Goal: Use online tool/utility: Utilize a website feature to perform a specific function

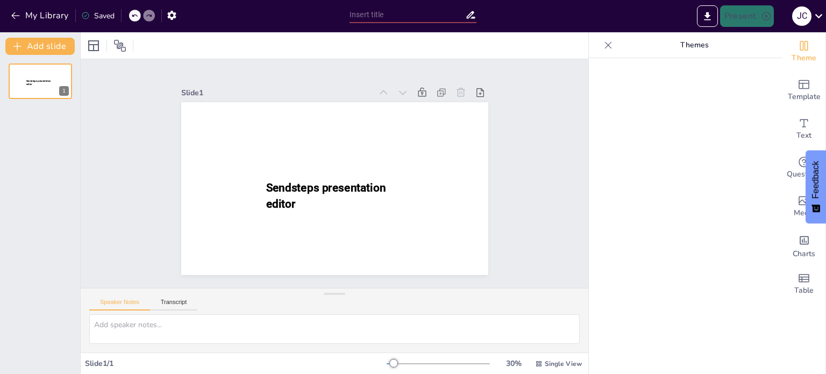
scroll to position [2418, 0]
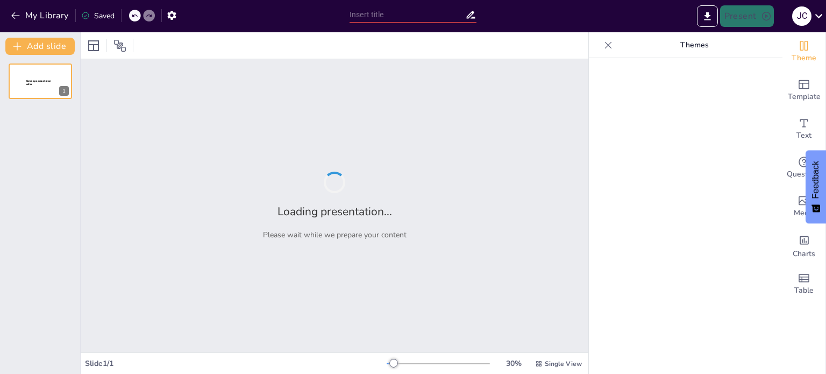
type input "Imported Dealer Logistics Development .pptx"
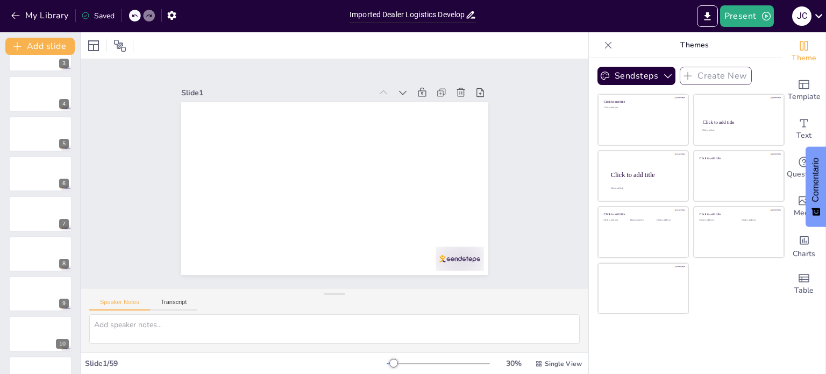
scroll to position [0, 0]
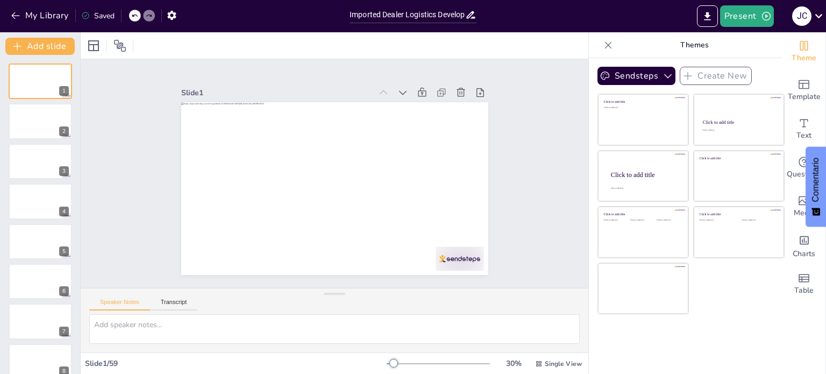
click at [727, 313] on div "Sendsteps Create New Click to add title Click to add text Click to add title Cl…" at bounding box center [686, 216] width 194 height 316
click at [804, 94] on span "Template" at bounding box center [804, 97] width 33 height 12
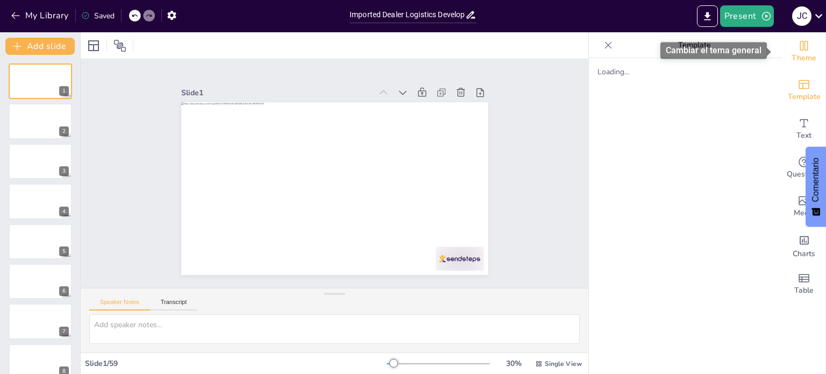
click at [801, 53] on span "Theme" at bounding box center [804, 58] width 25 height 12
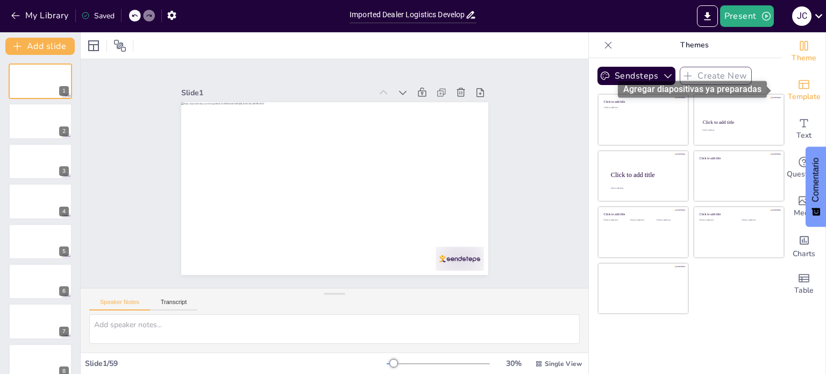
click at [794, 96] on span "Template" at bounding box center [804, 97] width 33 height 12
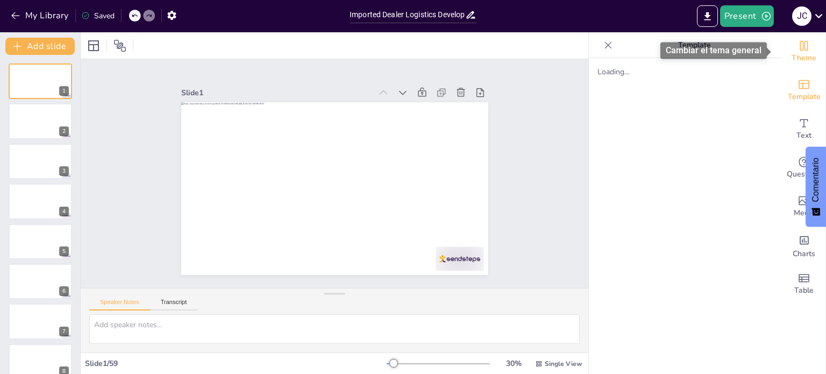
click at [797, 46] on icon "Change the overall theme" at bounding box center [803, 45] width 13 height 13
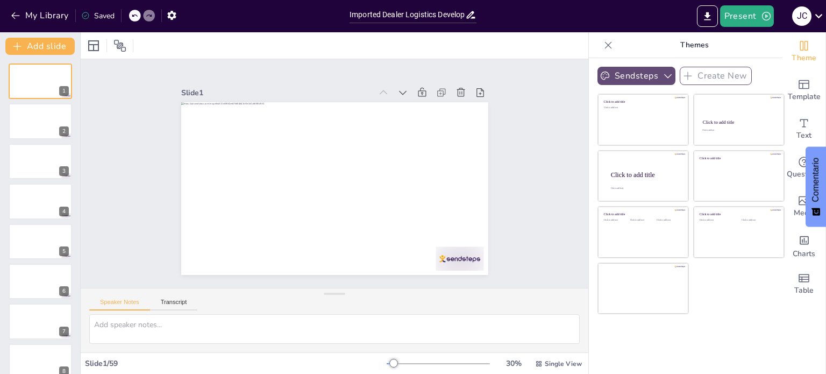
click at [606, 77] on button "Sendsteps" at bounding box center [636, 76] width 78 height 18
click at [626, 113] on span "Sendsteps" at bounding box center [645, 113] width 48 height 10
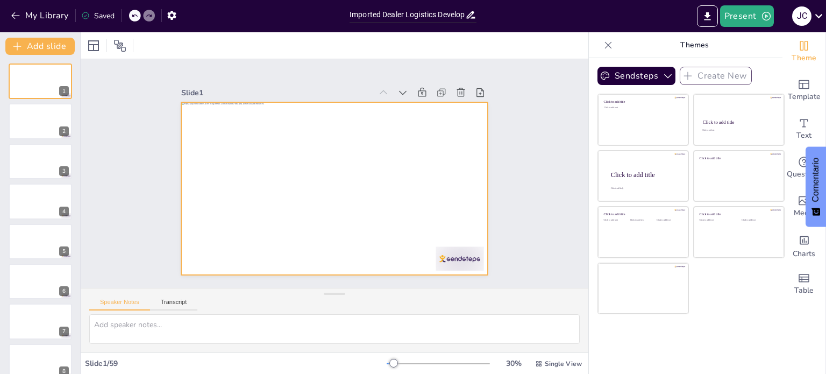
click at [467, 228] on div at bounding box center [333, 189] width 323 height 204
click at [467, 229] on div at bounding box center [331, 189] width 336 height 233
click at [330, 202] on div at bounding box center [332, 189] width 323 height 204
click at [304, 215] on div at bounding box center [334, 189] width 307 height 173
click at [295, 165] on div at bounding box center [332, 189] width 323 height 204
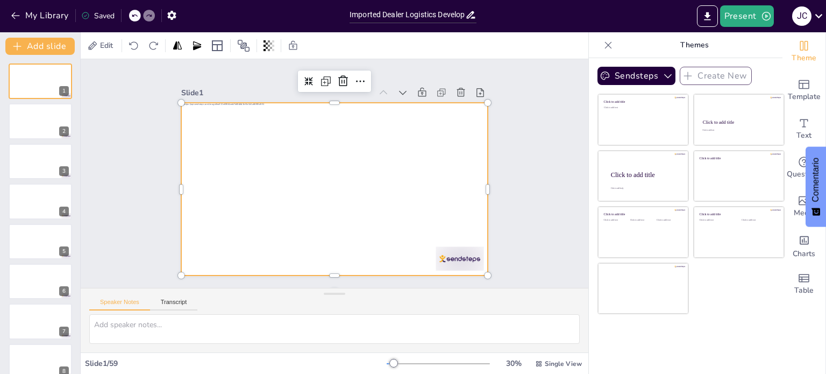
click at [305, 158] on div at bounding box center [332, 189] width 323 height 204
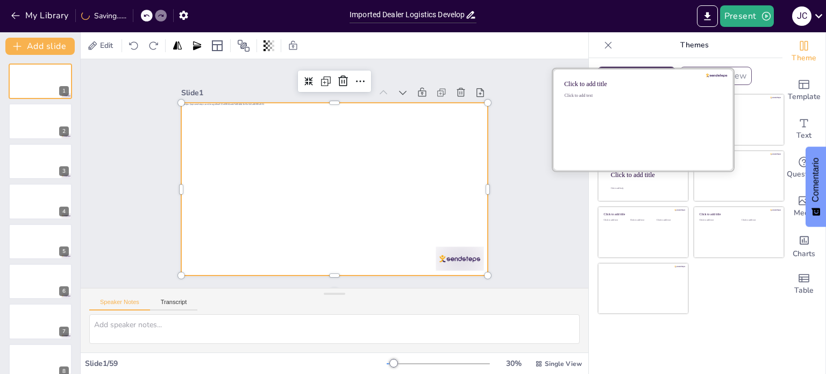
click at [612, 120] on div "Click to add text" at bounding box center [642, 126] width 154 height 67
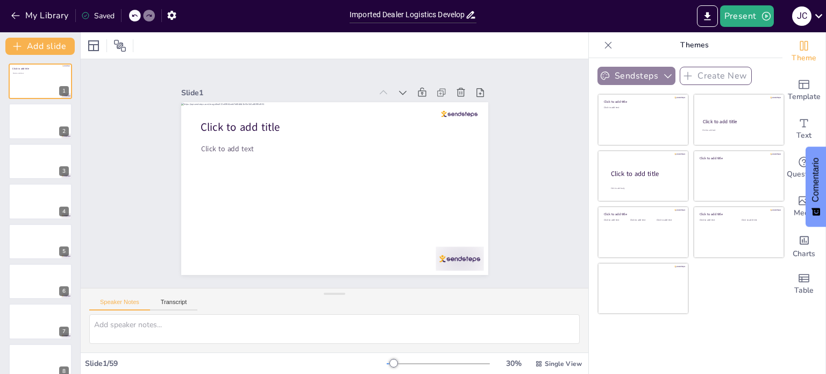
click at [617, 79] on button "Sendsteps" at bounding box center [636, 76] width 78 height 18
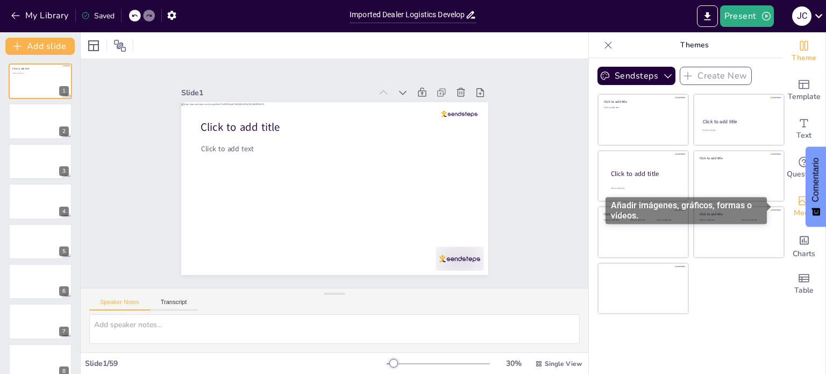
click at [794, 208] on span "Media" at bounding box center [804, 213] width 21 height 12
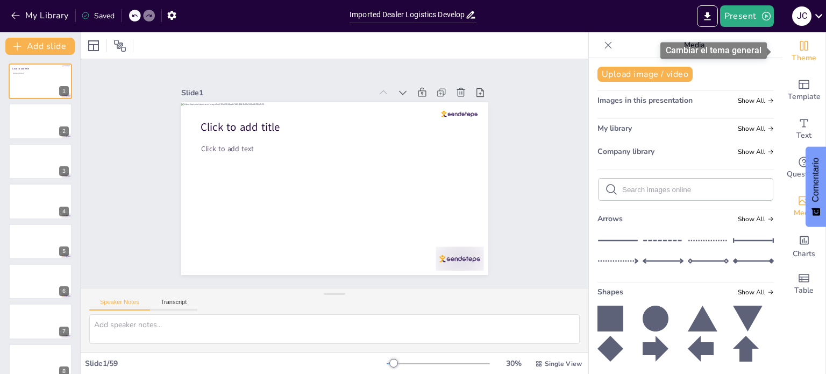
click at [796, 61] on span "Theme" at bounding box center [804, 58] width 25 height 12
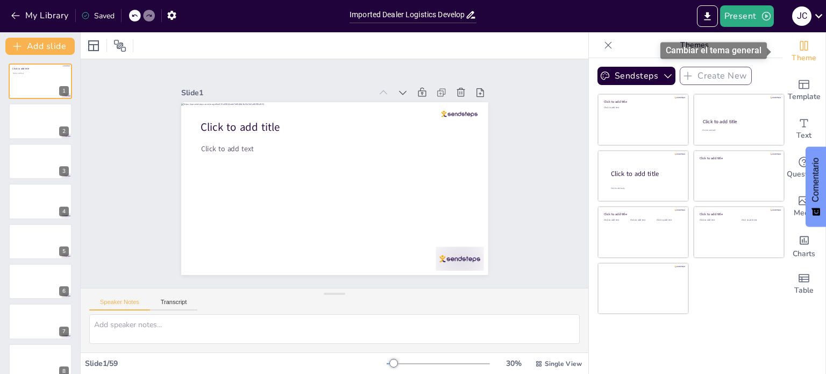
click at [796, 61] on span "Theme" at bounding box center [804, 58] width 25 height 12
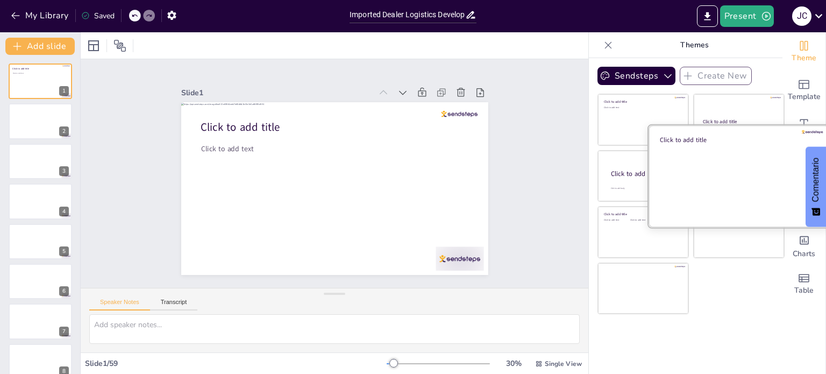
click at [718, 179] on div at bounding box center [738, 176] width 181 height 102
click at [736, 184] on div at bounding box center [738, 176] width 181 height 102
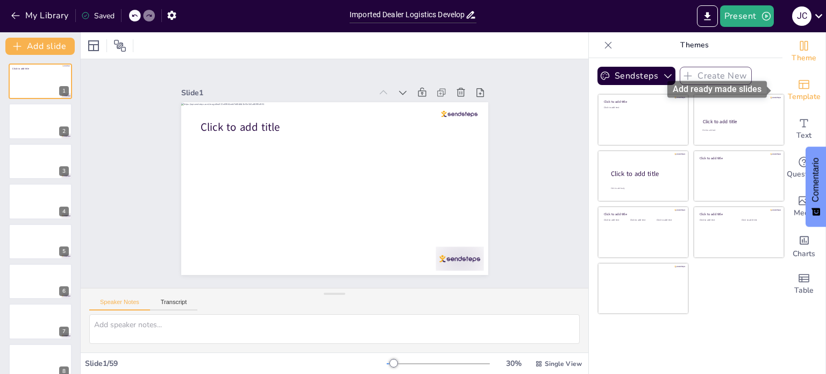
click at [800, 99] on span "Template" at bounding box center [804, 97] width 33 height 12
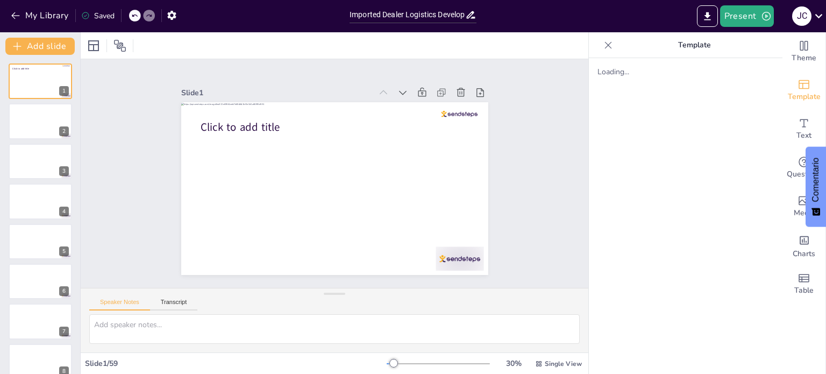
click at [772, 370] on div "Loading..." at bounding box center [686, 216] width 194 height 316
click at [804, 130] on div "Text" at bounding box center [803, 129] width 43 height 39
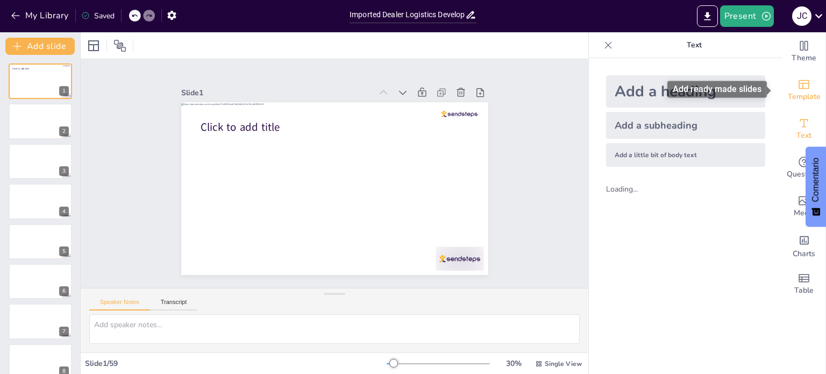
click at [790, 99] on span "Template" at bounding box center [804, 97] width 33 height 12
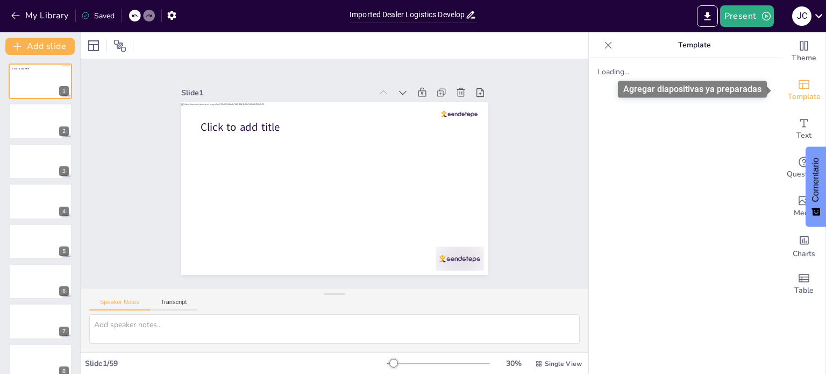
click at [712, 83] on div "Agregar diapositivas ya preparadas" at bounding box center [692, 89] width 149 height 17
click at [676, 189] on div "Loading..." at bounding box center [686, 216] width 194 height 316
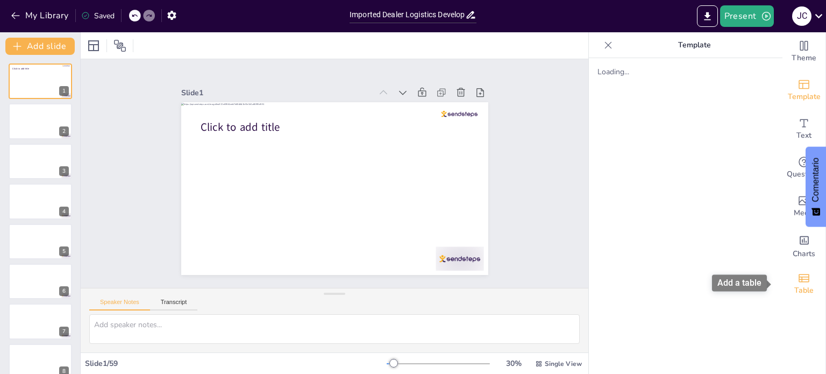
click at [787, 294] on div "Table" at bounding box center [803, 284] width 43 height 39
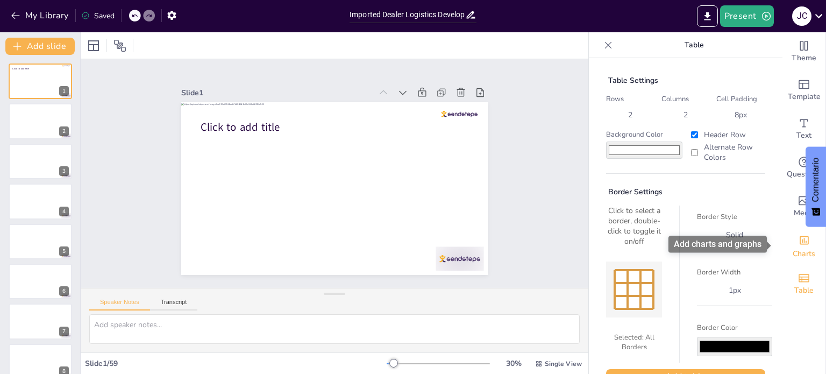
click at [799, 240] on icon "Add charts and graphs" at bounding box center [804, 239] width 11 height 11
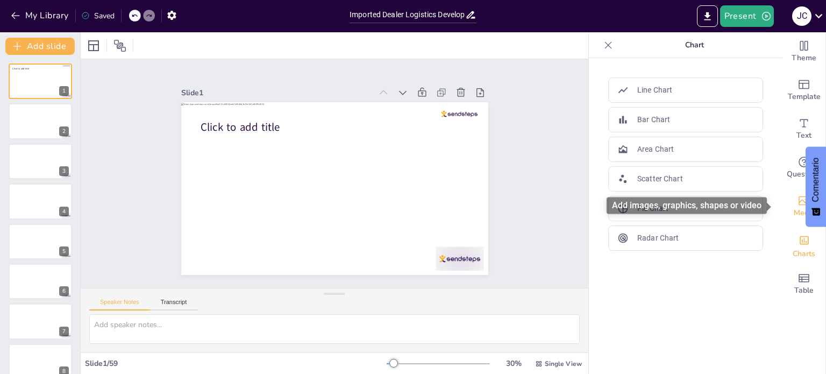
click at [786, 204] on div "Media" at bounding box center [803, 206] width 43 height 39
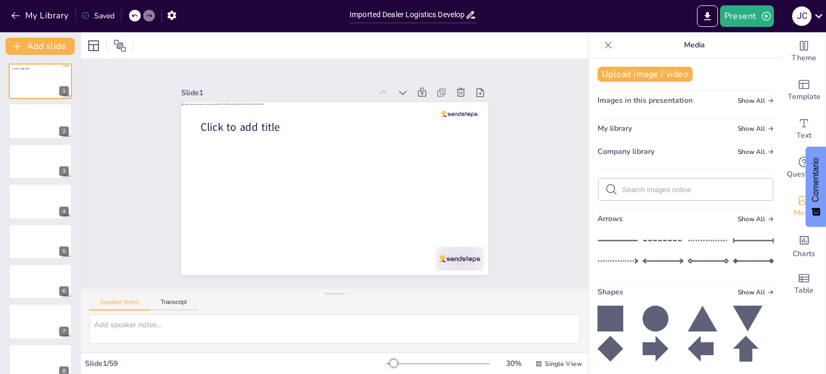
click at [666, 100] on span "Images in this presentation" at bounding box center [644, 100] width 95 height 10
click at [799, 99] on span "Template" at bounding box center [804, 97] width 33 height 12
